Goal: Find specific page/section

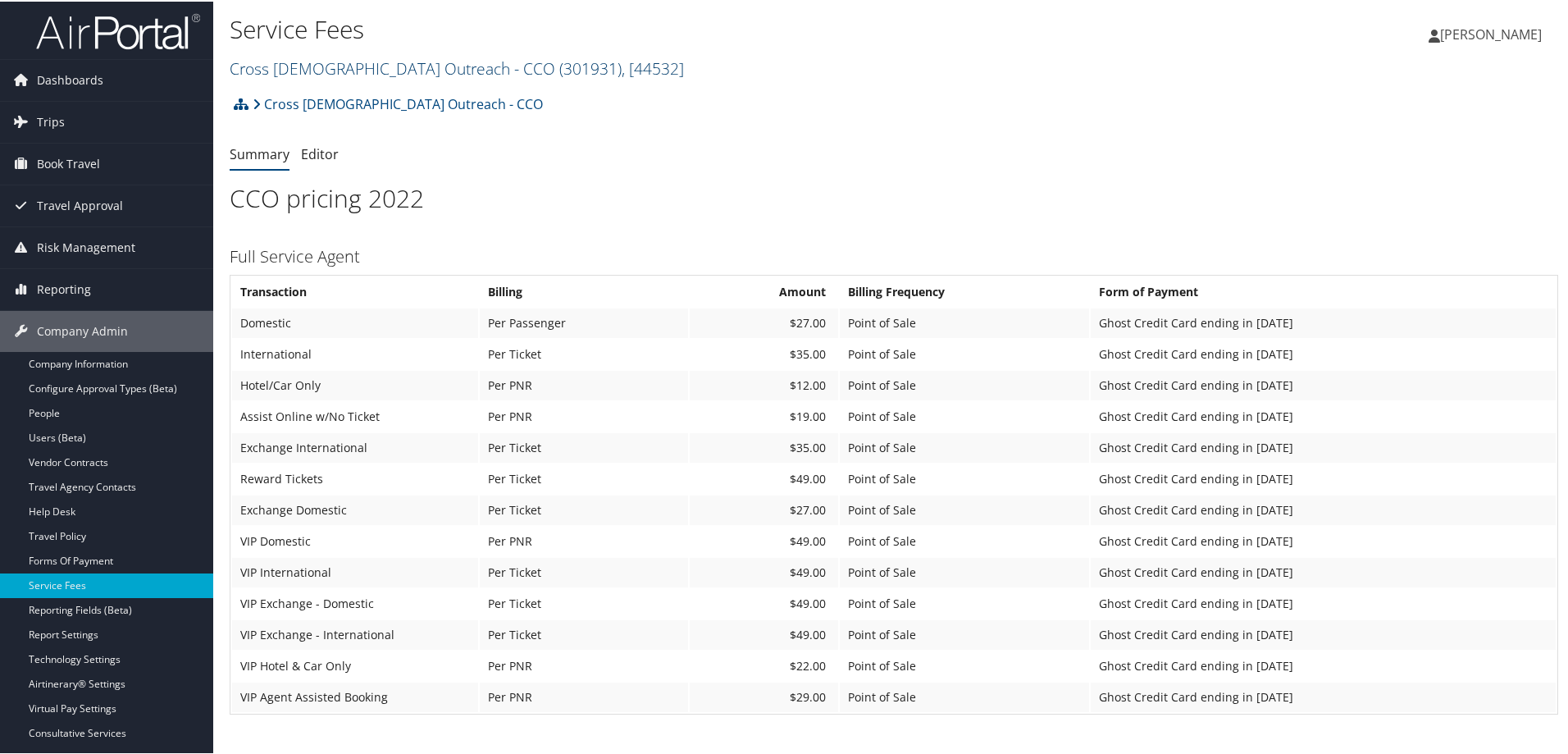
click at [371, 75] on link "Cross Catholic Outreach - CCO ( 301931 ) , [ 44532 ]" at bounding box center [457, 67] width 454 height 23
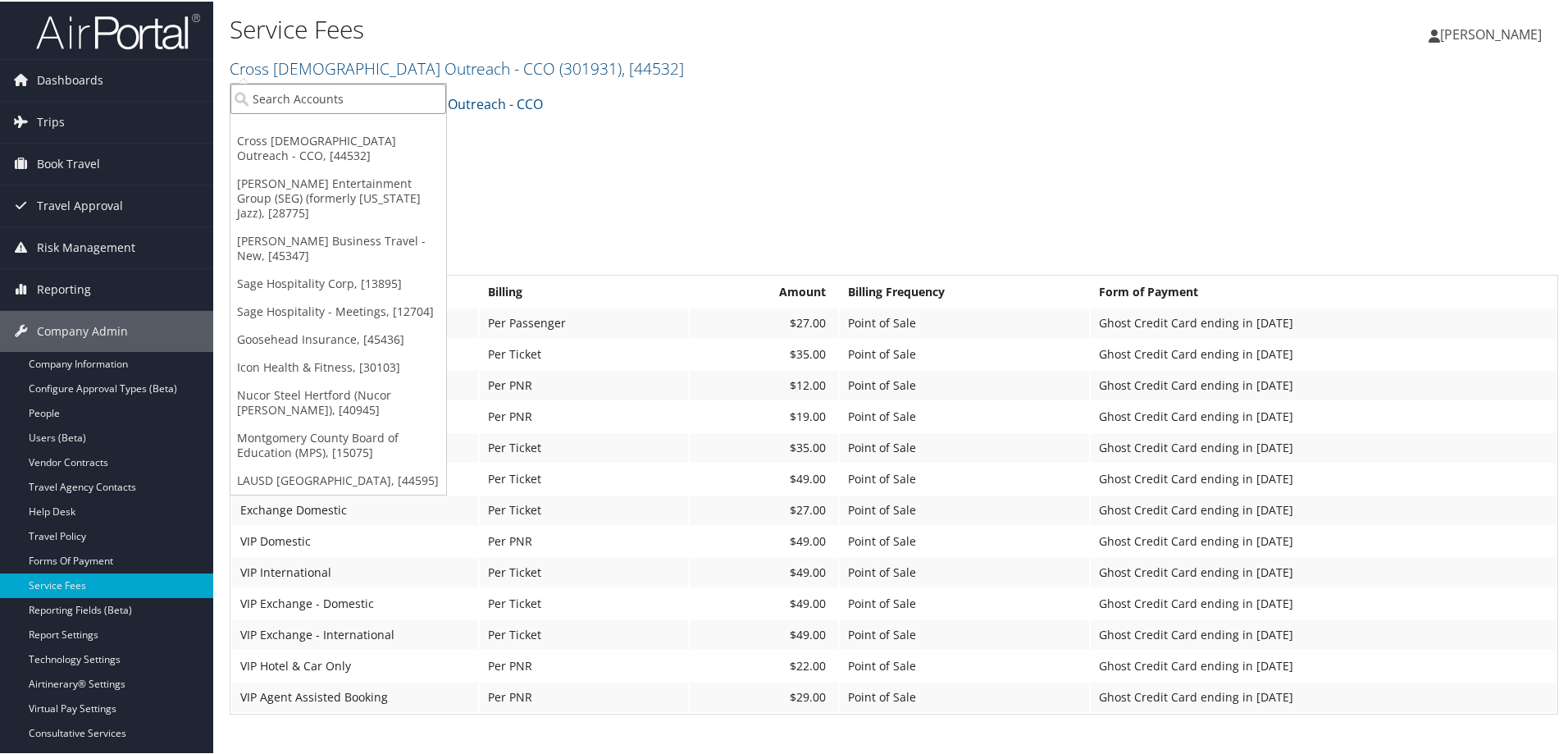
click at [347, 98] on input "search" at bounding box center [339, 97] width 216 height 30
type input "dyno"
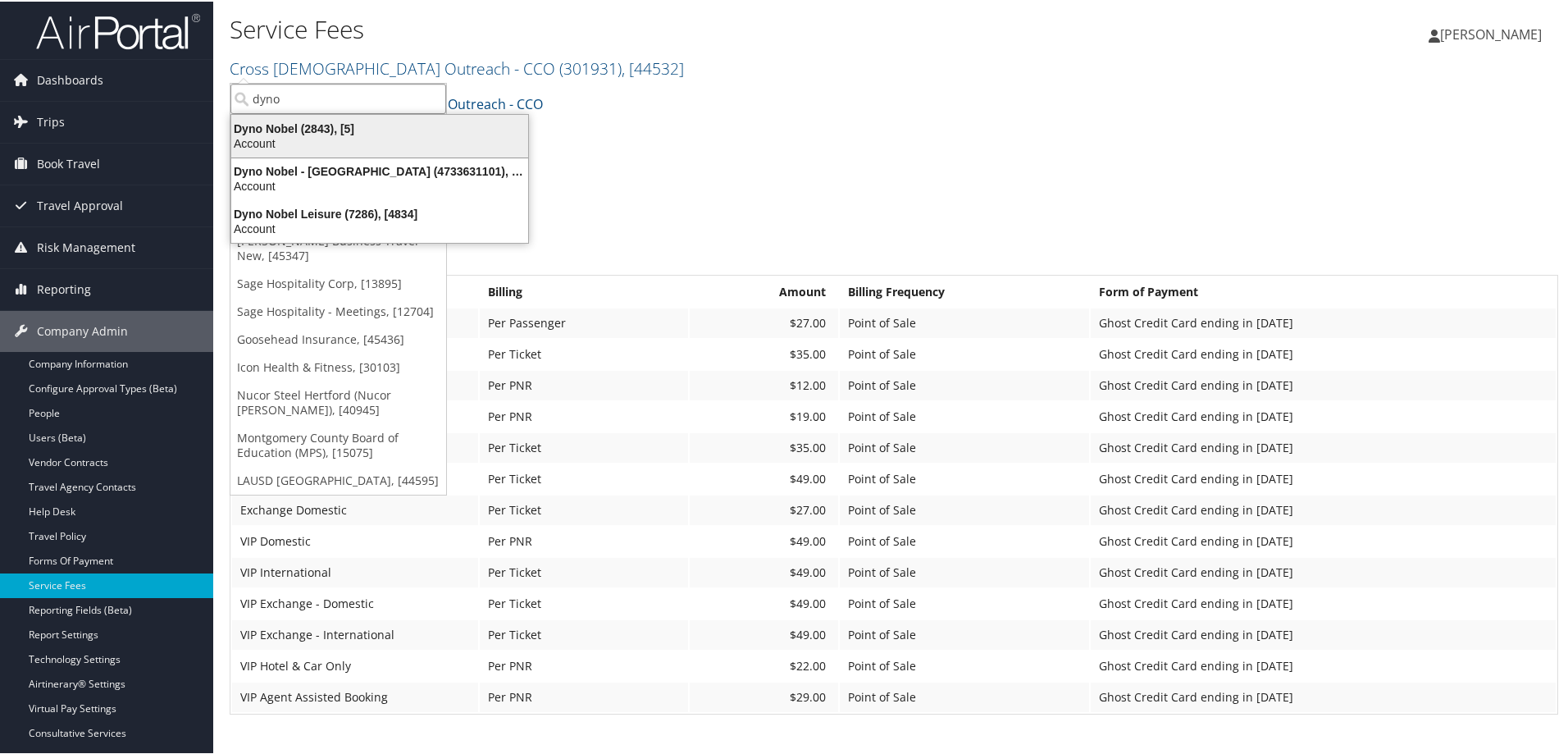
click at [270, 128] on div "Dyno Nobel (2843), [5]" at bounding box center [379, 128] width 316 height 15
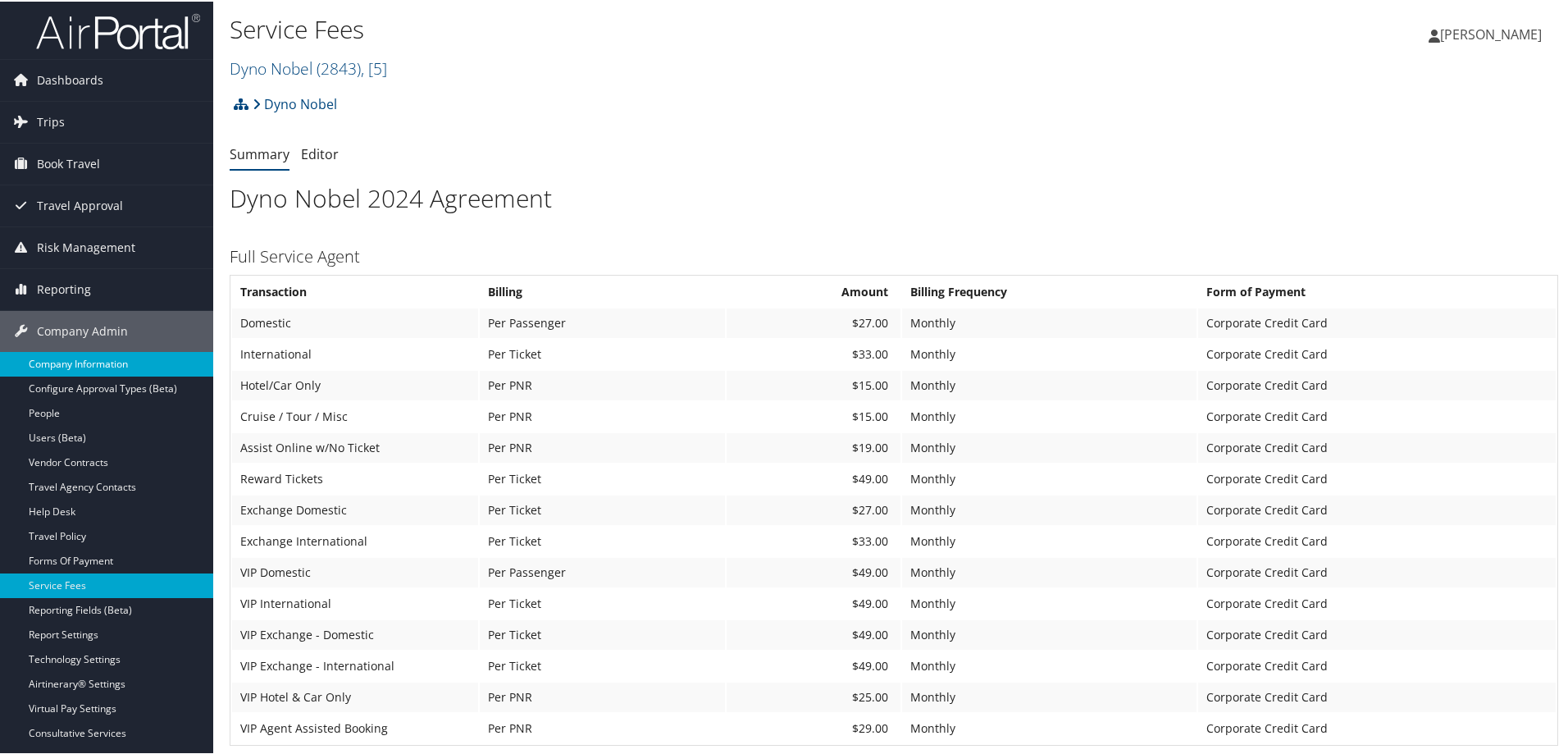
click at [85, 363] on link "Company Information" at bounding box center [106, 362] width 213 height 24
